Goal: Task Accomplishment & Management: Complete application form

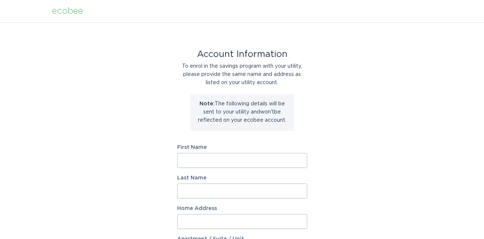
click at [233, 163] on input "First Name" at bounding box center [242, 160] width 130 height 15
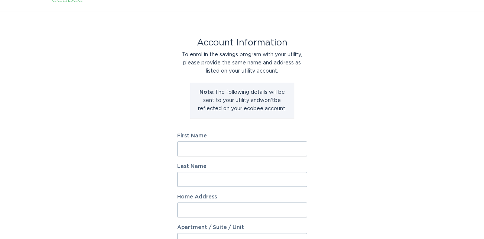
click at [233, 146] on input "First Name" at bounding box center [242, 148] width 130 height 15
click at [230, 145] on input "First Name" at bounding box center [242, 148] width 130 height 15
type input "[PERSON_NAME]"
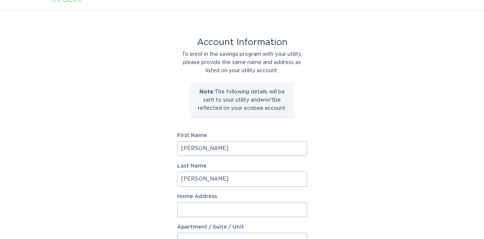
select select "US"
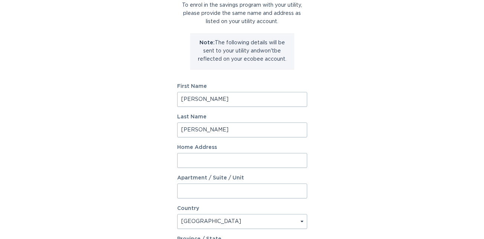
click at [230, 161] on input "Home Address" at bounding box center [242, 160] width 130 height 15
click at [231, 161] on input "Home Address" at bounding box center [242, 159] width 130 height 15
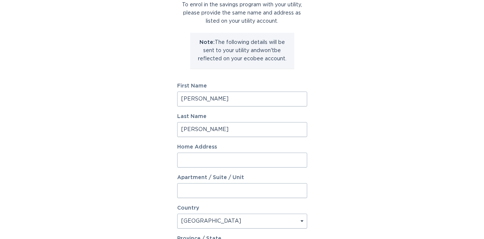
type input "[STREET_ADDRESS]"
select select "SC"
type input "Seneca"
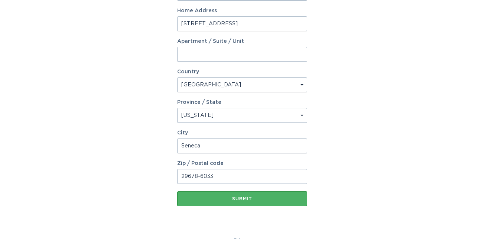
click at [240, 202] on button "Submit" at bounding box center [242, 198] width 130 height 15
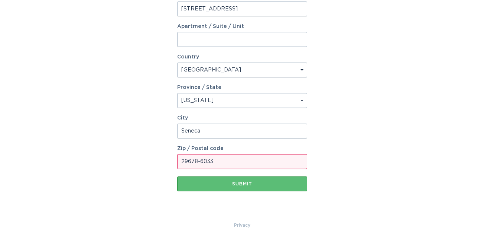
scroll to position [222, 0]
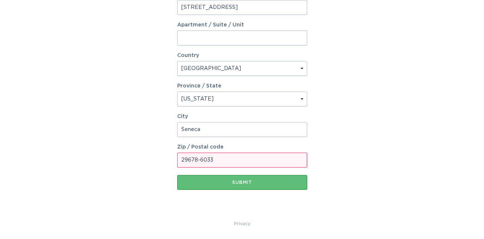
click at [223, 157] on input "29678-6033" at bounding box center [242, 159] width 130 height 15
type input "29678"
click at [354, 145] on div "Account Information To enrol in the savings program with your utility, please p…" at bounding box center [242, 9] width 484 height 419
click at [257, 180] on div "Submit" at bounding box center [242, 182] width 123 height 4
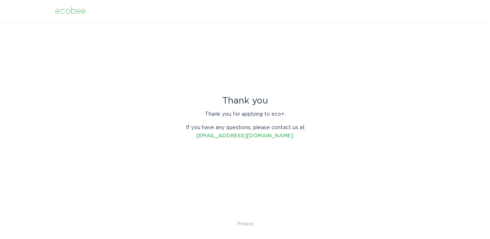
scroll to position [0, 0]
